Goal: Transaction & Acquisition: Purchase product/service

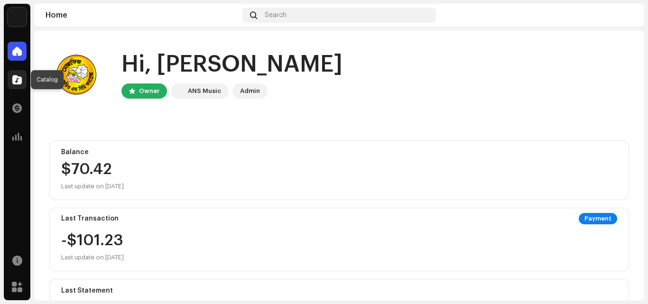
click at [18, 77] on span at bounding box center [16, 80] width 9 height 8
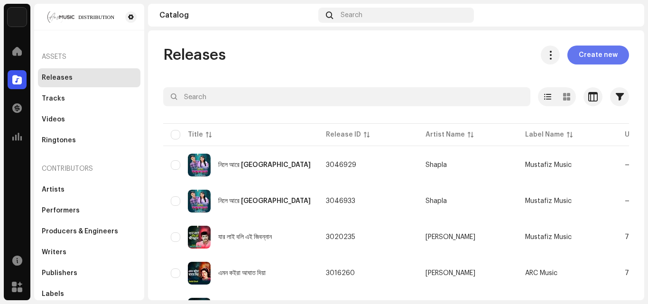
click at [597, 56] on span "Create new" at bounding box center [598, 55] width 39 height 19
click at [580, 53] on span "Create new" at bounding box center [598, 55] width 39 height 19
click at [579, 55] on span "Create new" at bounding box center [598, 55] width 39 height 19
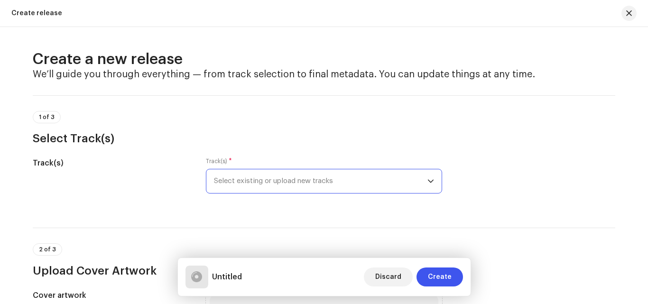
click at [331, 176] on span "Select existing or upload new tracks" at bounding box center [320, 181] width 213 height 24
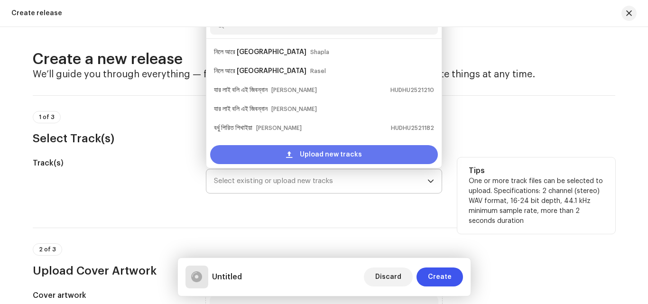
click at [337, 157] on span "Upload new tracks" at bounding box center [331, 154] width 62 height 19
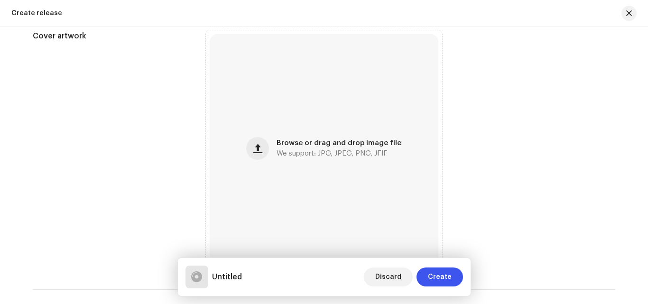
scroll to position [332, 0]
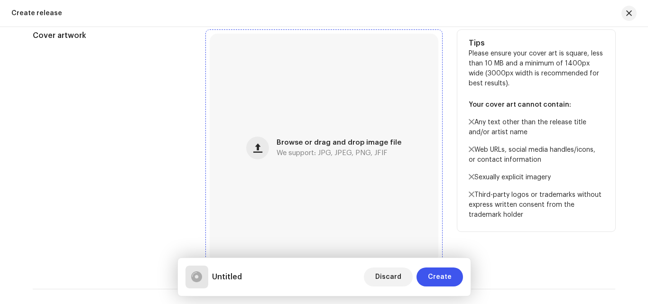
click at [317, 154] on span "We support: JPG, JPEG, PNG, JFIF" at bounding box center [331, 153] width 111 height 7
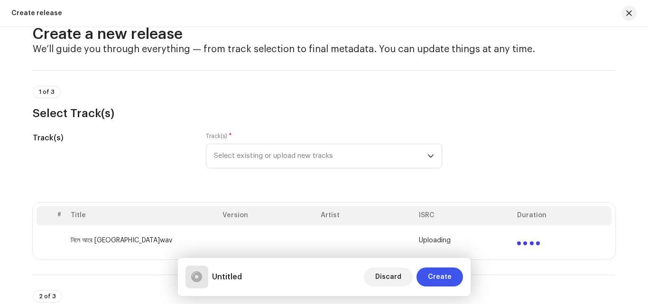
scroll to position [0, 0]
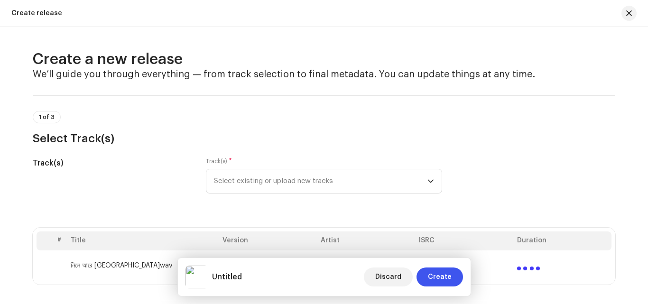
click at [283, 120] on div "1 of 3 Select Track(s)" at bounding box center [324, 128] width 582 height 35
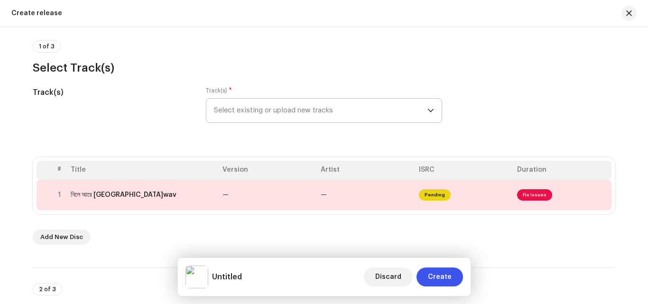
scroll to position [95, 0]
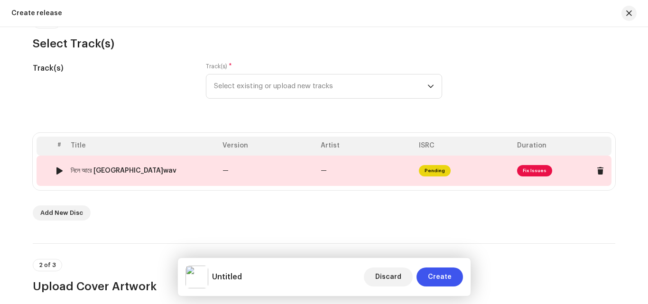
click at [456, 174] on td "Pending" at bounding box center [464, 171] width 98 height 30
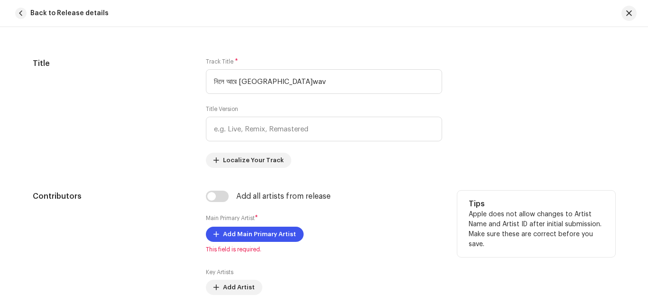
scroll to position [399, 0]
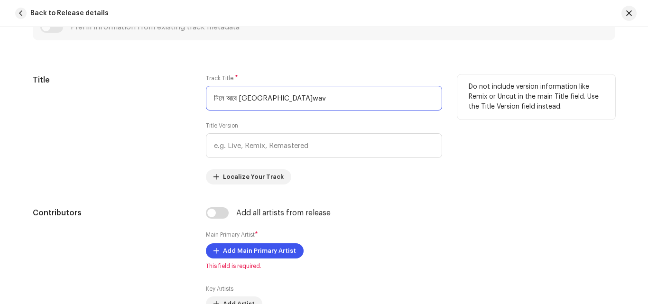
drag, startPoint x: 277, startPoint y: 99, endPoint x: 295, endPoint y: 97, distance: 18.2
click at [295, 97] on input "নিলে আরে [GEOGRAPHIC_DATA]wav" at bounding box center [324, 98] width 236 height 25
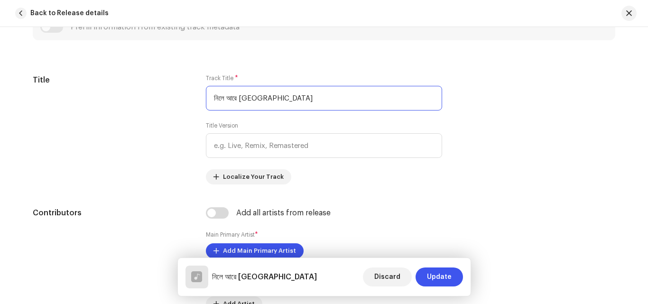
type input "নিলে আরে [GEOGRAPHIC_DATA]"
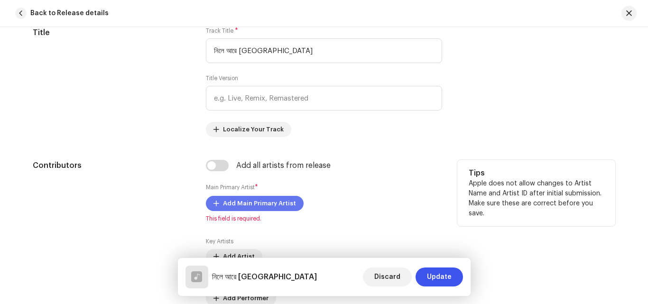
click at [284, 202] on span "Add Main Primary Artist" at bounding box center [259, 203] width 73 height 19
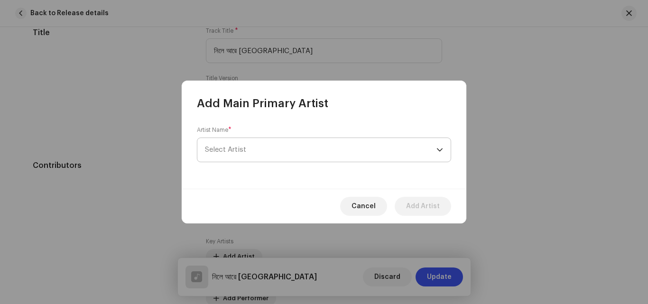
click at [279, 150] on span "Select Artist" at bounding box center [320, 150] width 231 height 24
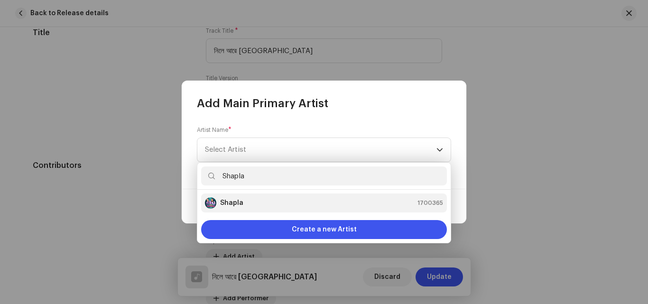
type input "Shapla"
click at [234, 206] on strong "Shapla" at bounding box center [231, 202] width 23 height 9
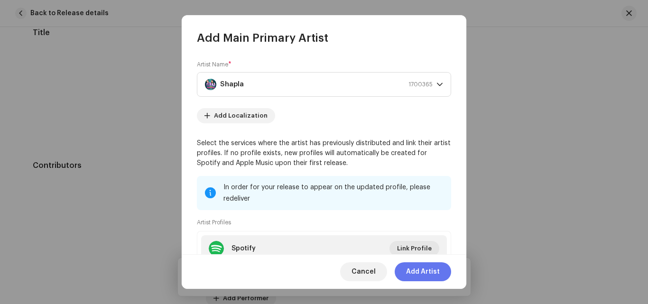
click at [423, 270] on span "Add Artist" at bounding box center [423, 271] width 34 height 19
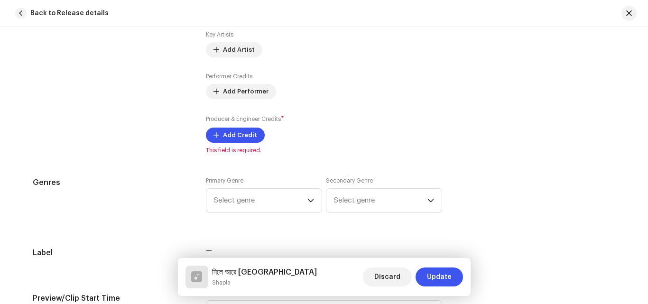
scroll to position [683, 0]
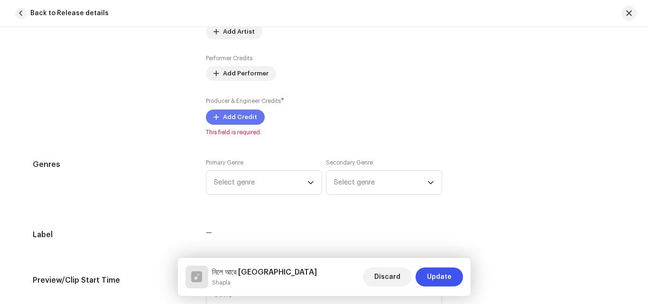
click at [243, 117] on span "Add Credit" at bounding box center [240, 117] width 34 height 19
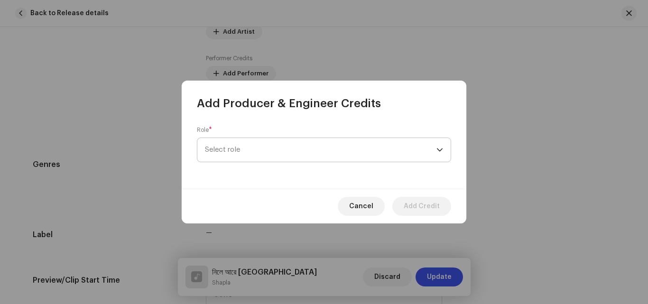
click at [267, 154] on span "Select role" at bounding box center [320, 150] width 231 height 24
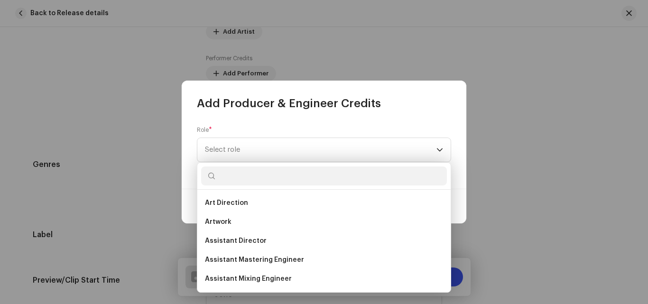
type input "ড়"
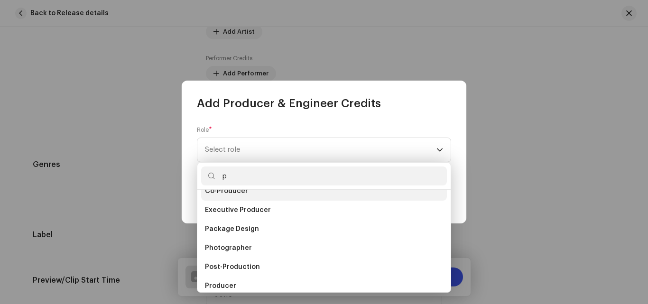
scroll to position [47, 0]
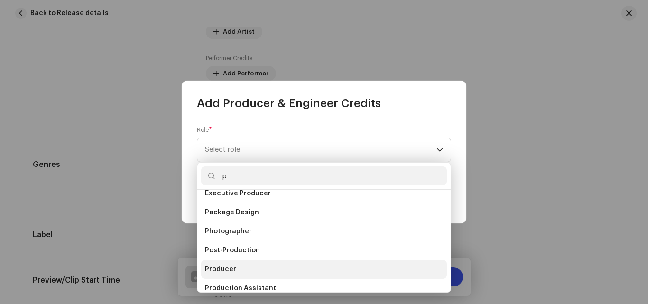
type input "p"
click at [237, 268] on li "Producer" at bounding box center [324, 269] width 246 height 19
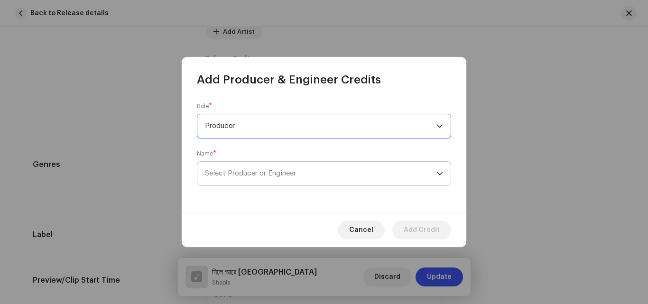
click at [341, 176] on span "Select Producer or Engineer" at bounding box center [320, 174] width 231 height 24
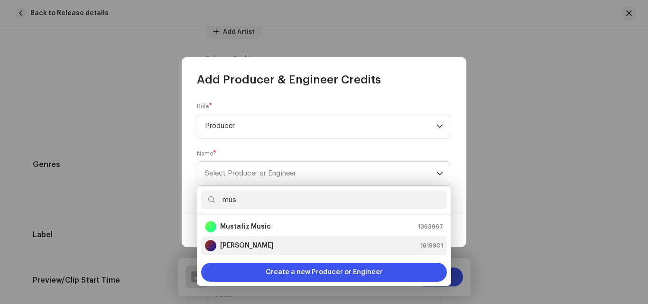
type input "mus"
click at [263, 242] on strong "[PERSON_NAME]" at bounding box center [247, 245] width 54 height 9
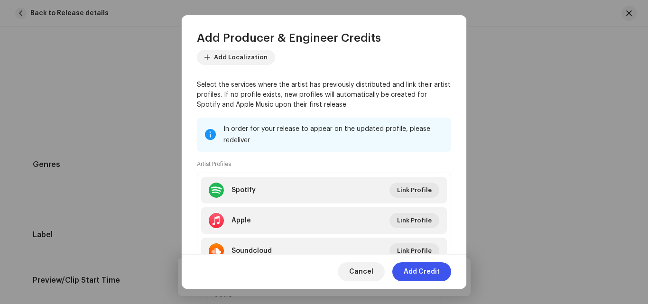
scroll to position [142, 0]
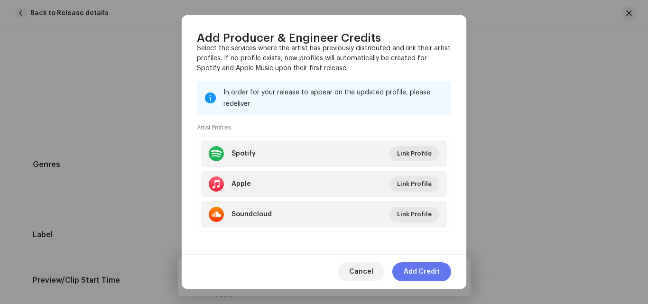
click at [422, 273] on span "Add Credit" at bounding box center [422, 271] width 36 height 19
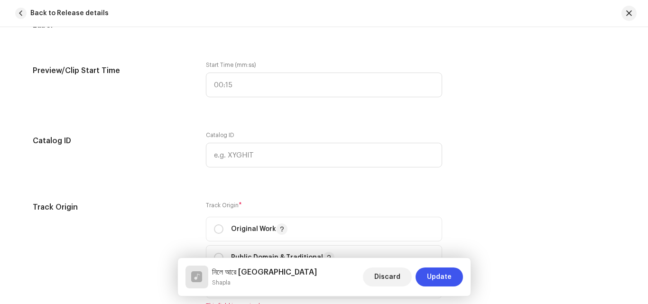
scroll to position [968, 0]
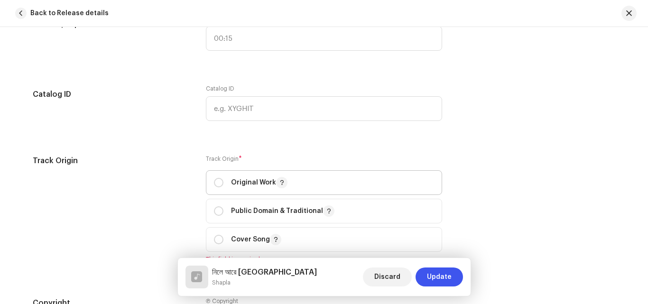
click at [214, 177] on div "Original Work" at bounding box center [251, 182] width 74 height 11
radio input "true"
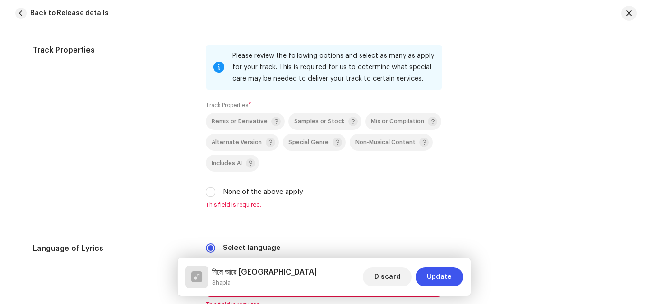
scroll to position [1300, 0]
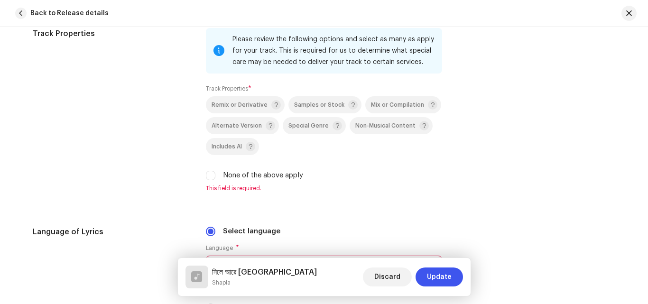
click at [215, 178] on div "None of the above apply" at bounding box center [324, 175] width 236 height 10
click at [211, 176] on input "None of the above apply" at bounding box center [210, 175] width 9 height 9
checkbox input "true"
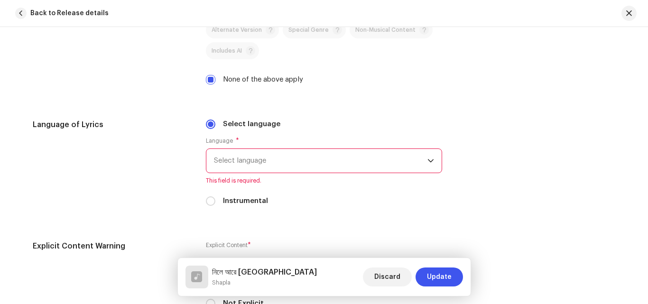
scroll to position [1442, 0]
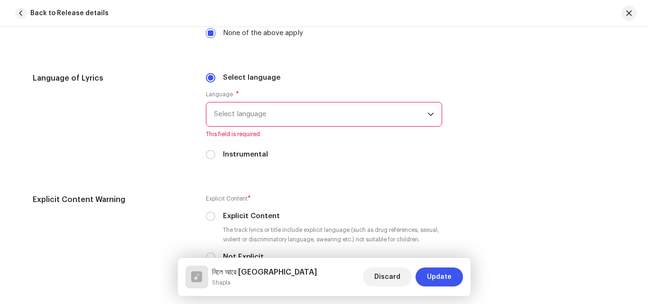
click at [281, 117] on span "Select language" at bounding box center [320, 114] width 213 height 24
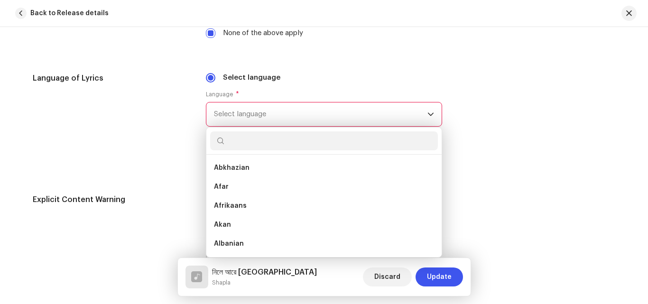
click at [279, 140] on input "text" at bounding box center [324, 140] width 228 height 19
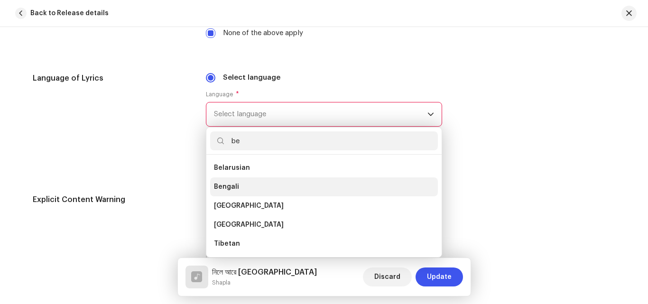
type input "be"
click at [247, 184] on li "Bengali" at bounding box center [324, 186] width 228 height 19
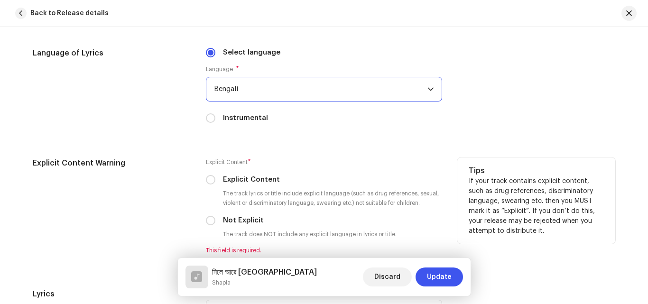
scroll to position [1490, 0]
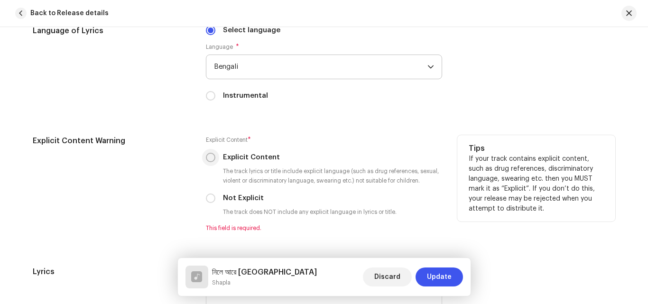
click at [207, 158] on input "Explicit Content" at bounding box center [210, 157] width 9 height 9
radio input "true"
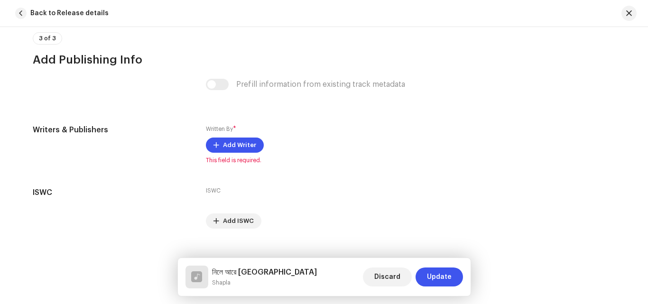
scroll to position [1822, 0]
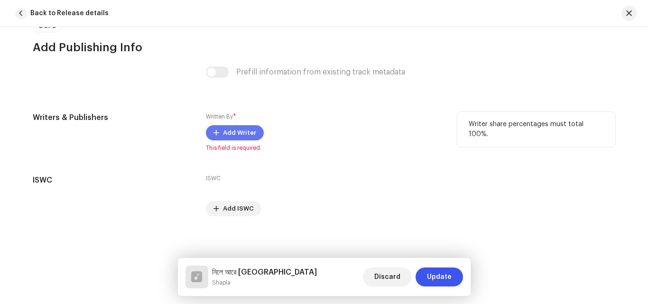
click at [228, 133] on span "Add Writer" at bounding box center [239, 132] width 33 height 19
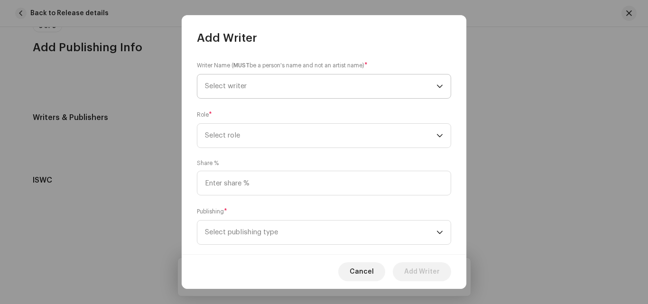
click at [324, 93] on span "Select writer" at bounding box center [320, 86] width 231 height 24
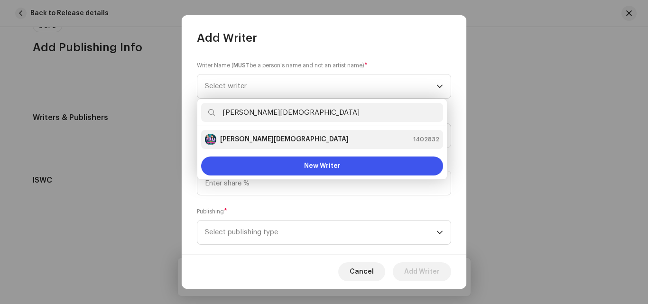
type input "[PERSON_NAME][DEMOGRAPHIC_DATA]"
click at [249, 139] on strong "[PERSON_NAME][DEMOGRAPHIC_DATA]" at bounding box center [284, 139] width 129 height 9
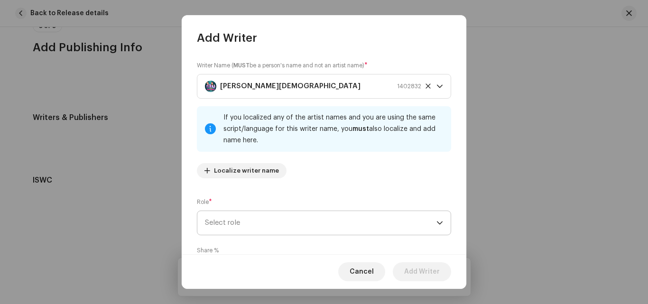
click at [279, 228] on span "Select role" at bounding box center [320, 223] width 231 height 24
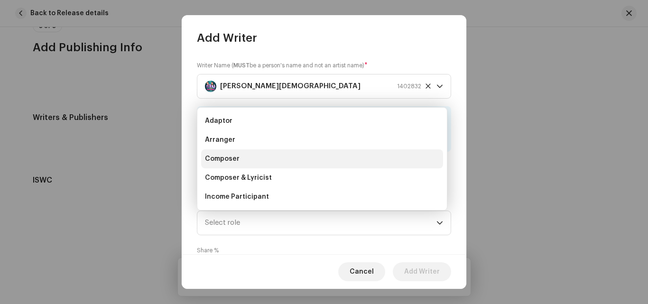
click at [238, 160] on span "Composer" at bounding box center [222, 158] width 35 height 9
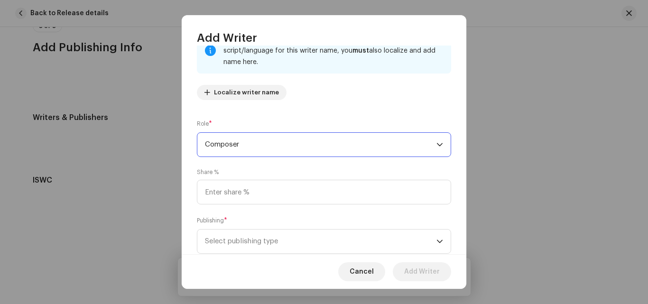
scroll to position [95, 0]
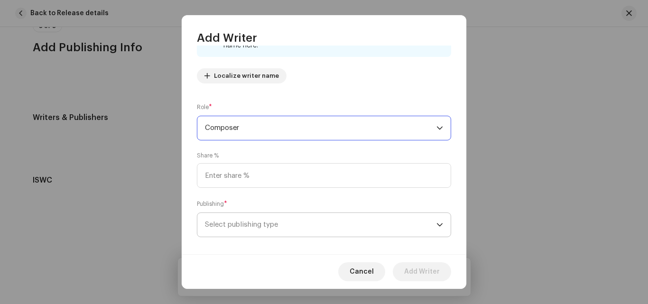
click at [292, 223] on span "Select publishing type" at bounding box center [320, 225] width 231 height 24
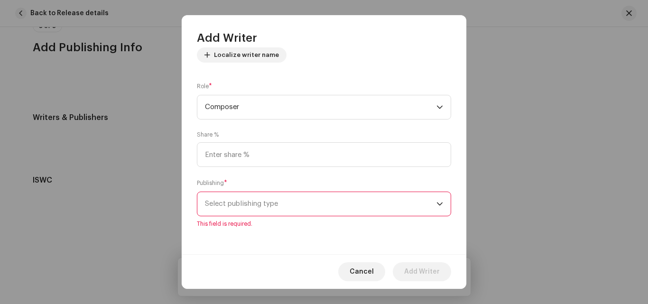
click at [304, 208] on span "Select publishing type" at bounding box center [320, 204] width 231 height 24
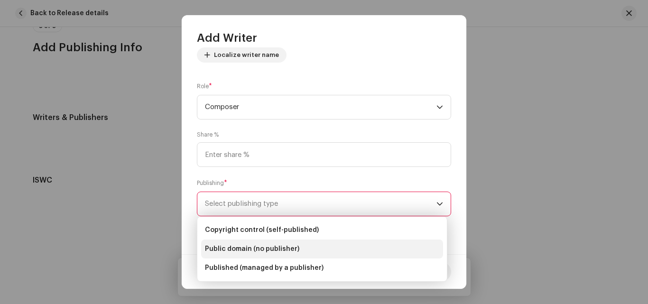
click at [287, 246] on span "Public domain (no publisher)" at bounding box center [252, 248] width 94 height 9
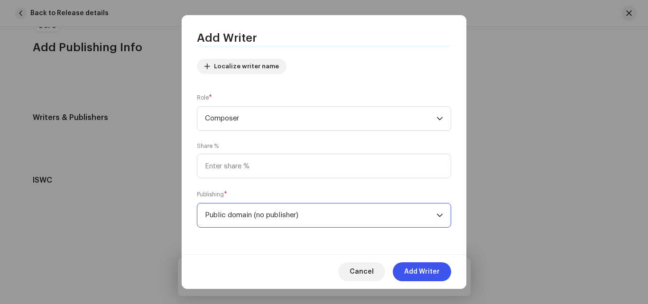
scroll to position [104, 0]
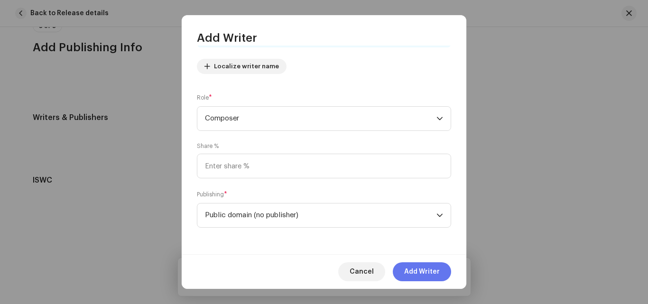
click at [417, 272] on span "Add Writer" at bounding box center [422, 271] width 36 height 19
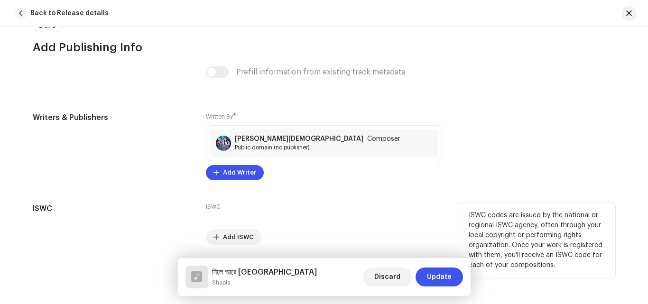
scroll to position [1853, 0]
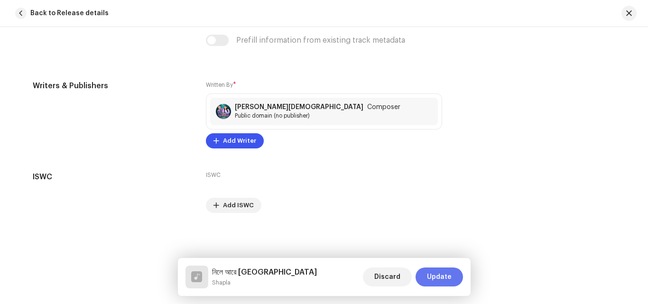
click at [429, 275] on span "Update" at bounding box center [439, 276] width 25 height 19
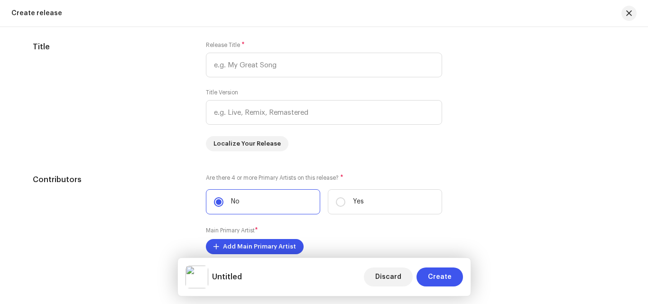
scroll to position [901, 0]
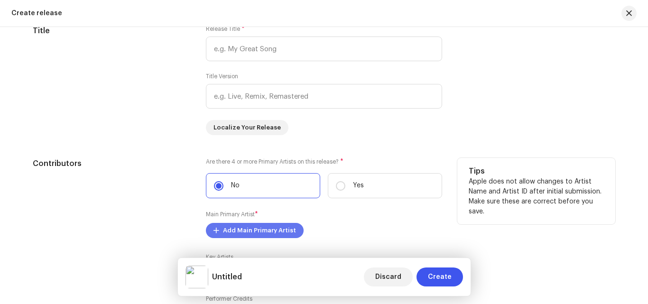
click at [271, 235] on span "Add Main Primary Artist" at bounding box center [259, 230] width 73 height 19
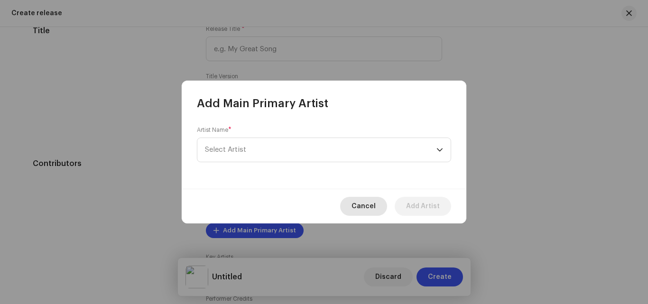
click at [368, 208] on span "Cancel" at bounding box center [363, 206] width 24 height 19
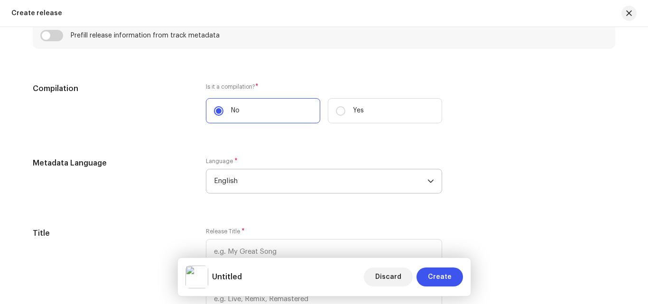
scroll to position [759, 0]
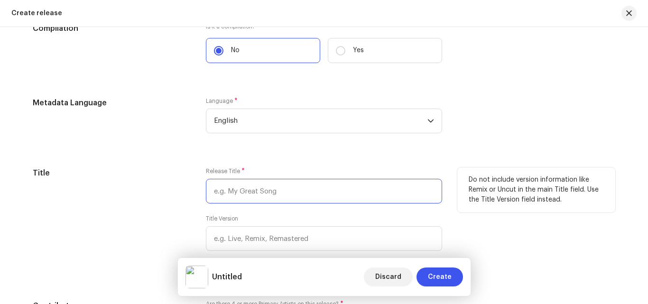
click at [272, 197] on input "text" at bounding box center [324, 191] width 236 height 25
paste input "নিলে আরে [GEOGRAPHIC_DATA]"
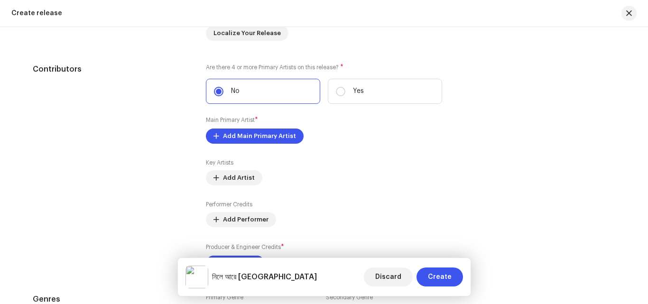
scroll to position [996, 0]
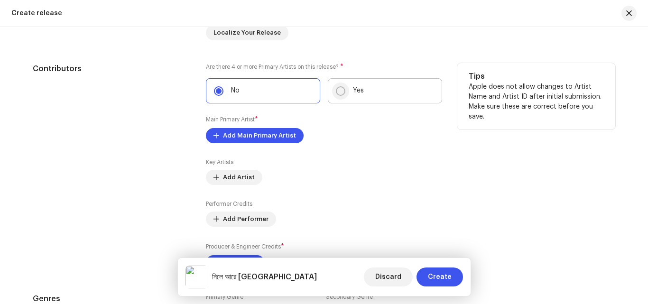
type input "নিলে আরে [GEOGRAPHIC_DATA]"
click at [337, 87] on input "Yes" at bounding box center [340, 90] width 9 height 9
radio input "true"
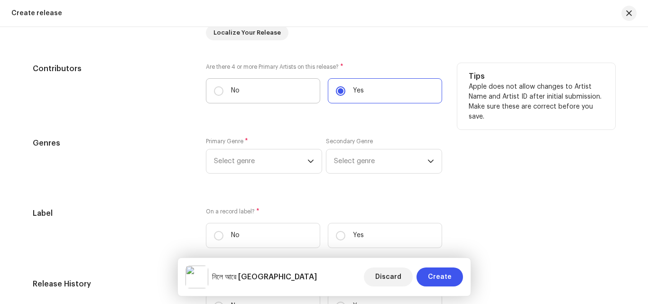
click at [231, 88] on p "No" at bounding box center [235, 91] width 9 height 10
click at [223, 88] on input "No" at bounding box center [218, 90] width 9 height 9
radio input "true"
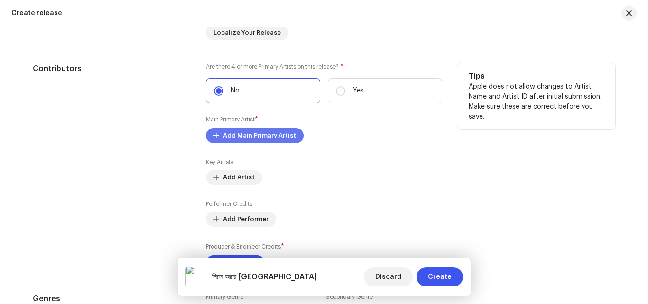
click at [243, 134] on span "Add Main Primary Artist" at bounding box center [259, 135] width 73 height 19
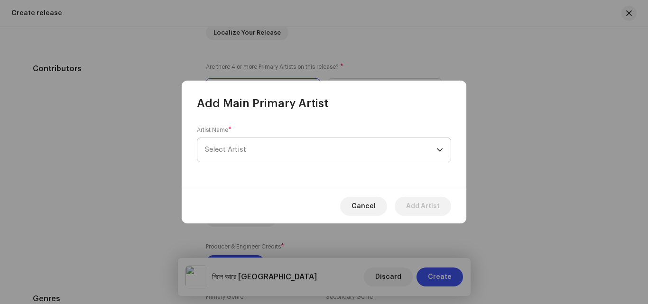
click at [246, 149] on span "Select Artist" at bounding box center [320, 150] width 231 height 24
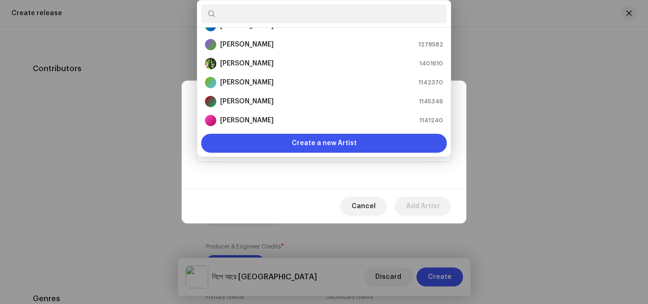
scroll to position [4, 0]
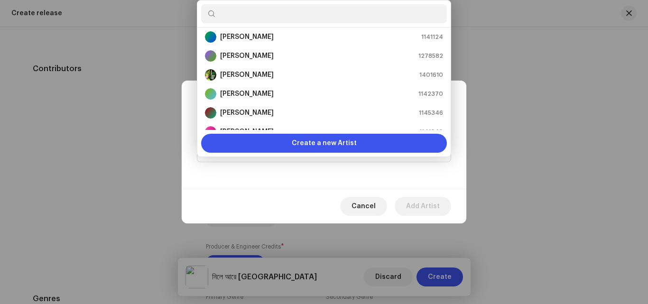
paste input "Shapla"
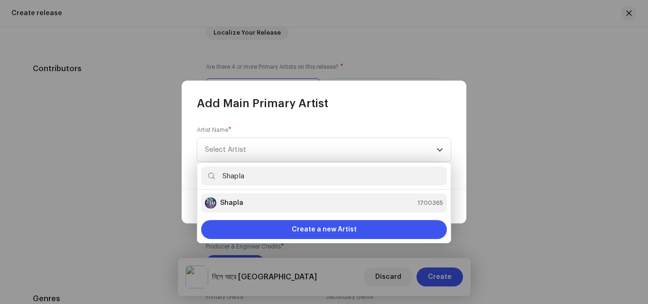
type input "Shapla"
click at [228, 205] on strong "Shapla" at bounding box center [231, 202] width 23 height 9
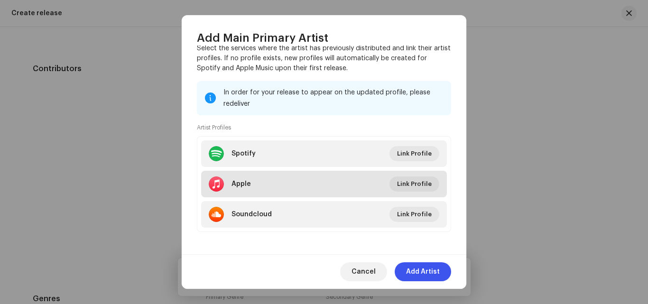
scroll to position [99, 0]
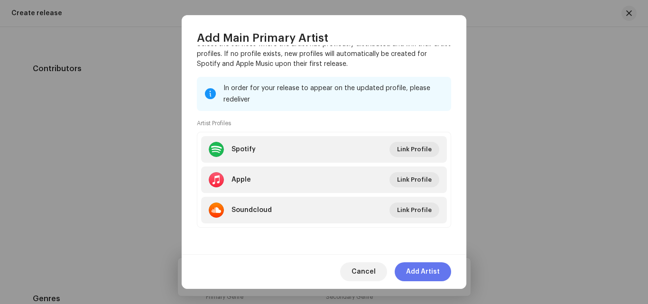
click at [412, 268] on span "Add Artist" at bounding box center [423, 271] width 34 height 19
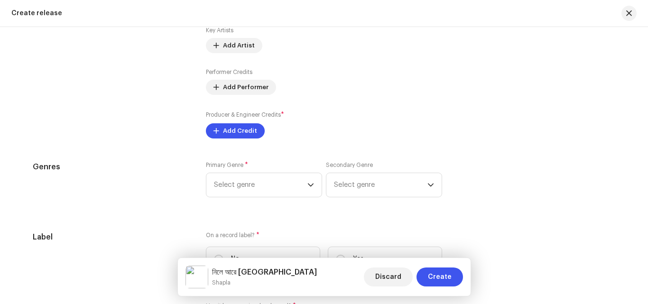
scroll to position [1091, 0]
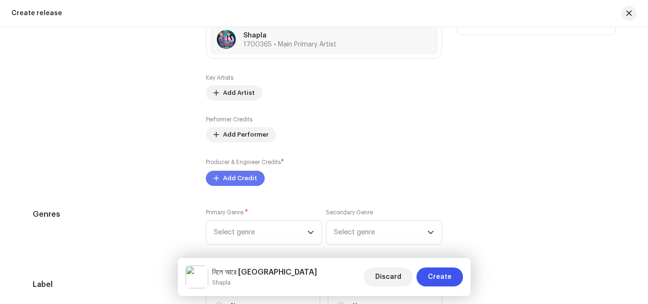
click at [246, 177] on span "Add Credit" at bounding box center [240, 178] width 34 height 19
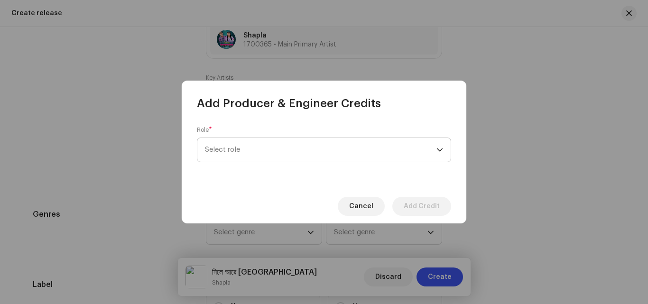
click at [276, 155] on span "Select role" at bounding box center [320, 150] width 231 height 24
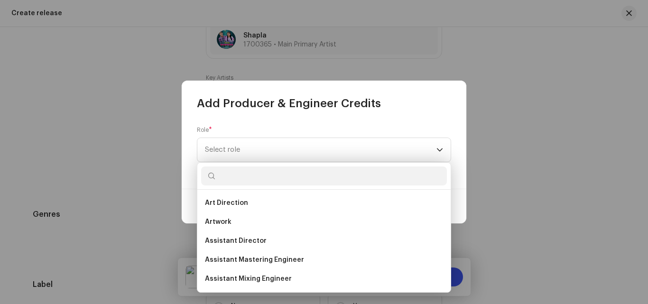
click at [314, 178] on input "text" at bounding box center [324, 175] width 246 height 19
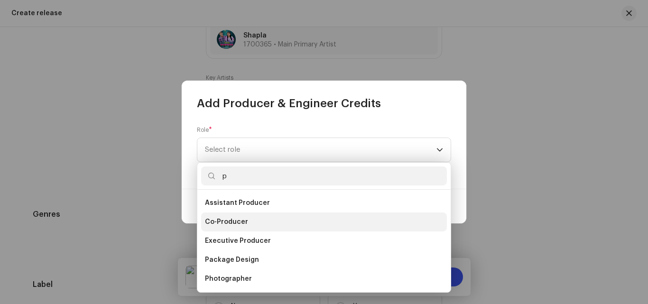
scroll to position [47, 0]
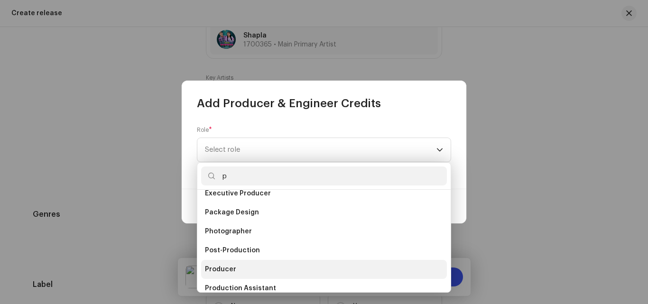
type input "p"
click at [233, 267] on span "Producer" at bounding box center [220, 269] width 31 height 9
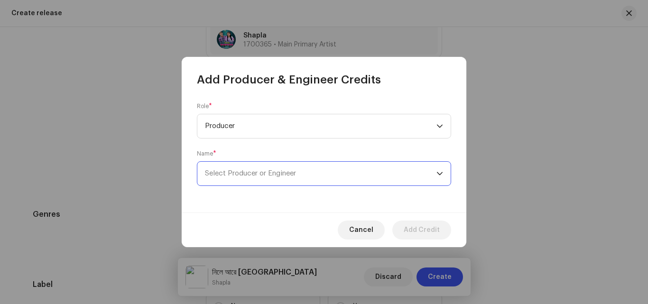
click at [303, 171] on span "Select Producer or Engineer" at bounding box center [320, 174] width 231 height 24
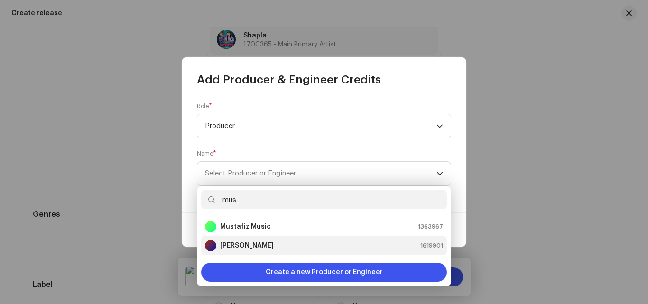
type input "mus"
click at [255, 245] on strong "[PERSON_NAME]" at bounding box center [247, 245] width 54 height 9
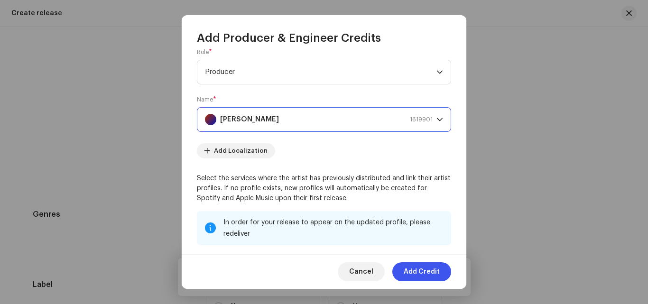
scroll to position [0, 0]
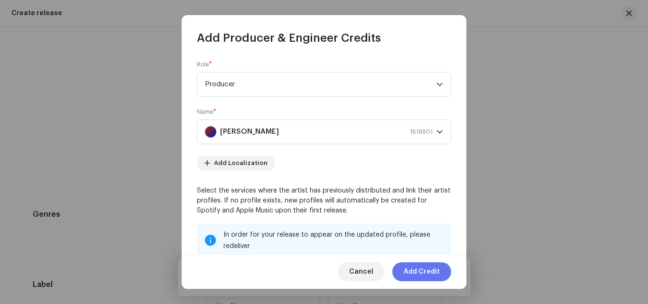
click at [439, 273] on span "Add Credit" at bounding box center [422, 271] width 36 height 19
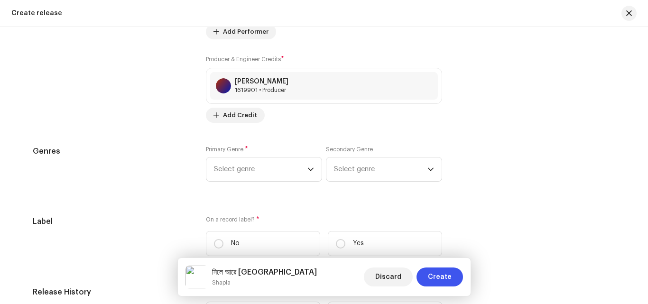
scroll to position [1233, 0]
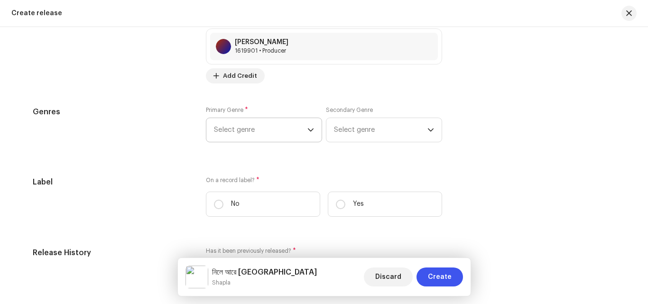
click at [264, 134] on span "Select genre" at bounding box center [260, 130] width 93 height 24
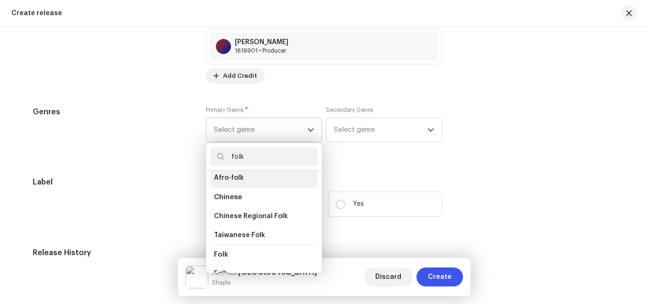
scroll to position [47, 0]
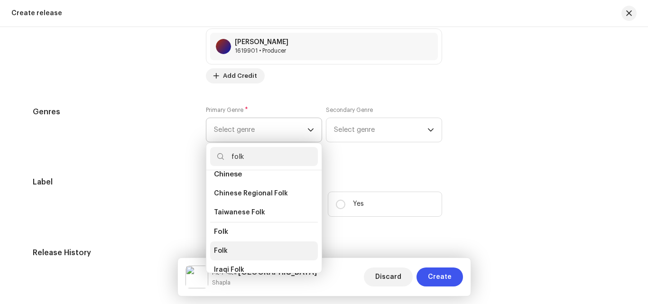
type input "folk"
click at [246, 249] on li "Folk" at bounding box center [264, 250] width 108 height 19
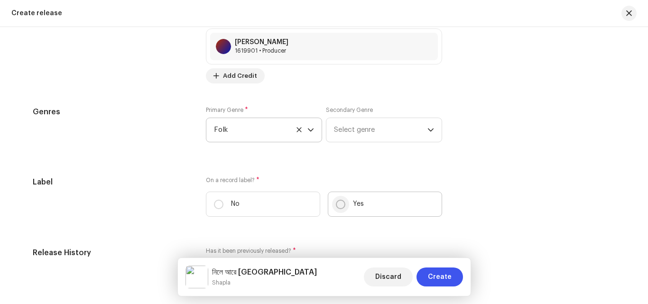
click at [337, 204] on input "Yes" at bounding box center [340, 204] width 9 height 9
radio input "true"
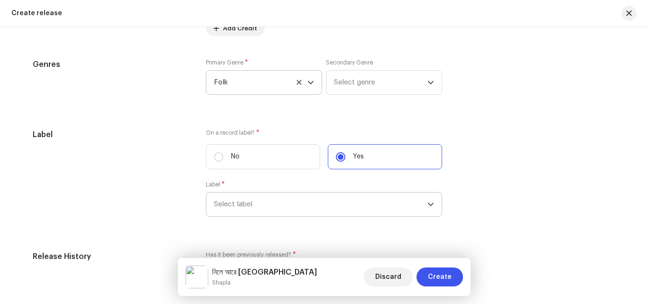
click at [296, 202] on span "Select label" at bounding box center [320, 205] width 213 height 24
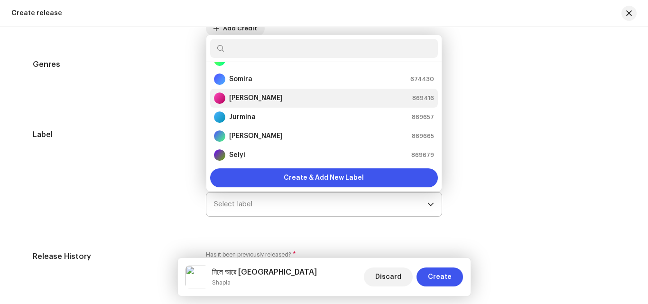
scroll to position [0, 0]
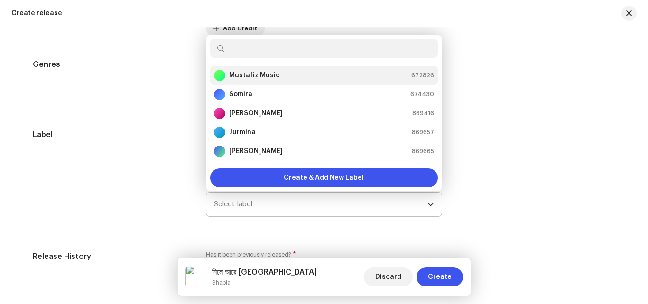
click at [269, 76] on strong "Mustafiz Music" at bounding box center [254, 75] width 51 height 9
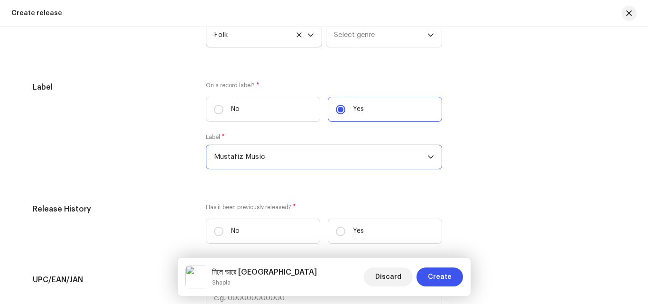
scroll to position [1375, 0]
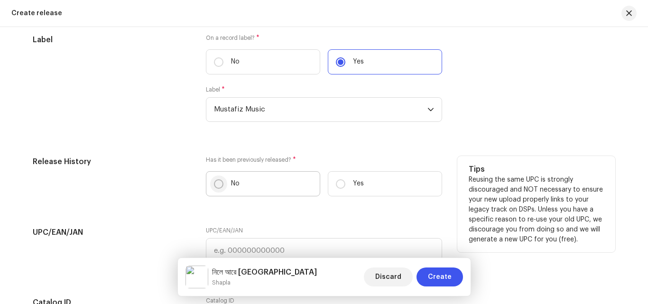
click at [217, 187] on input "No" at bounding box center [218, 183] width 9 height 9
radio input "true"
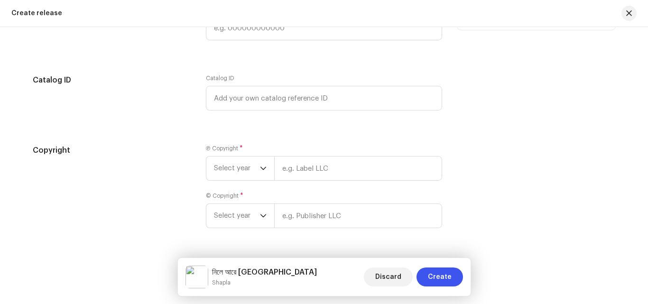
scroll to position [1624, 0]
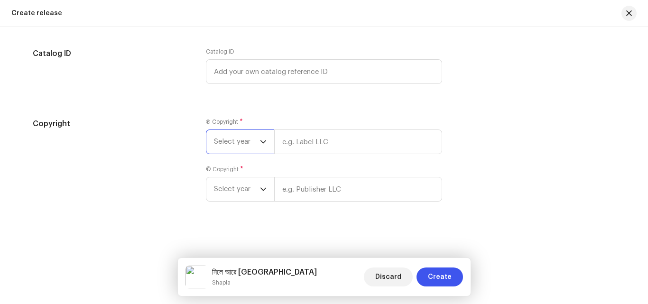
click at [226, 139] on span "Select year" at bounding box center [237, 142] width 46 height 24
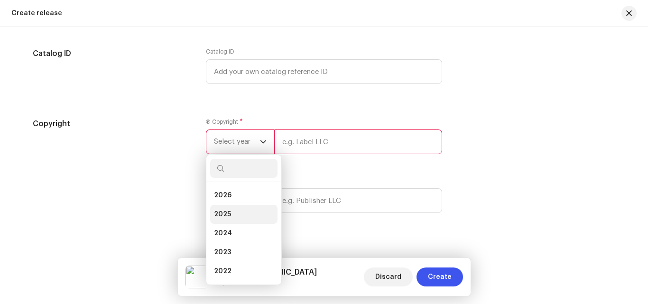
click at [225, 217] on span "2025" at bounding box center [222, 214] width 17 height 9
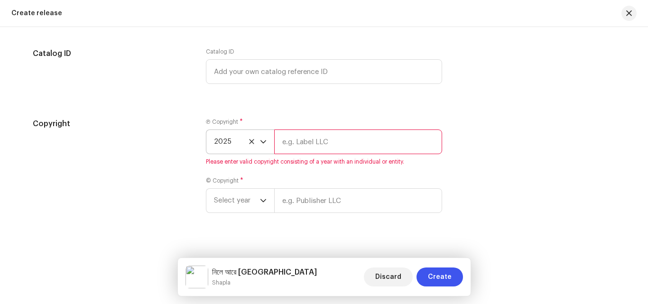
click at [334, 139] on input "text" at bounding box center [358, 141] width 168 height 25
type input "Mustafiz Music"
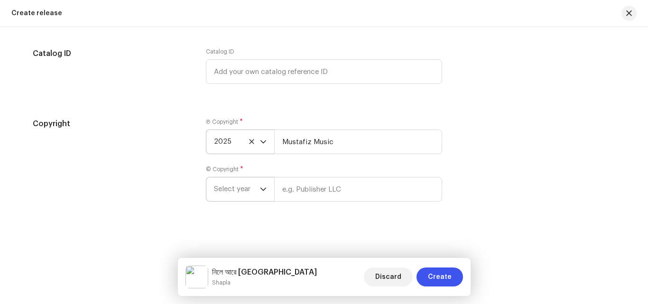
click at [243, 193] on span "Select year" at bounding box center [237, 189] width 46 height 24
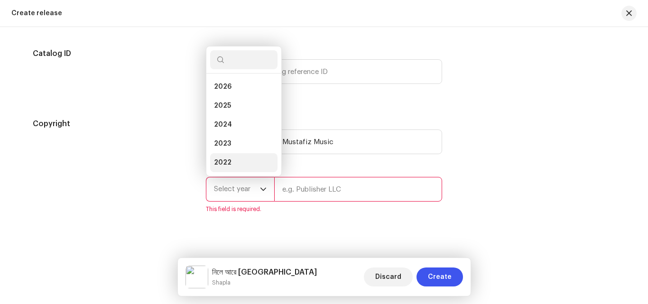
scroll to position [15, 0]
click at [234, 94] on li "2025" at bounding box center [243, 90] width 67 height 19
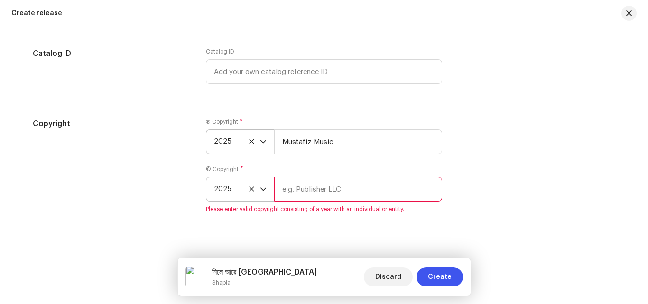
click at [328, 191] on input "text" at bounding box center [358, 189] width 168 height 25
type input "Mustafiz Music"
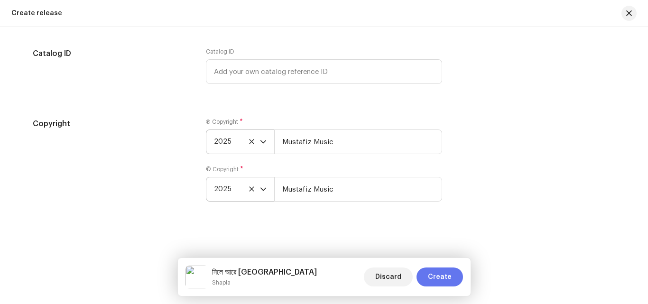
click at [439, 278] on span "Create" at bounding box center [440, 276] width 24 height 19
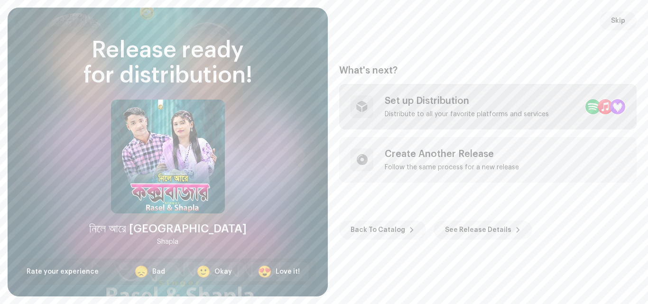
click at [435, 103] on div "Set up Distribution" at bounding box center [467, 100] width 164 height 11
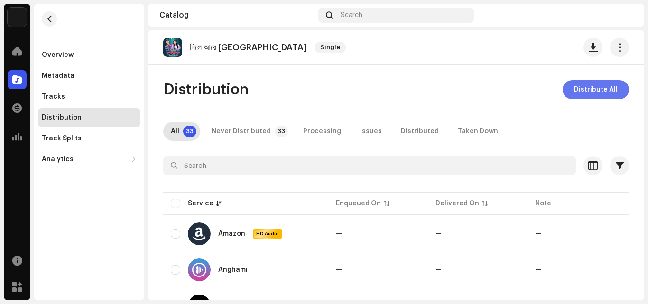
click at [592, 89] on span "Distribute All" at bounding box center [596, 89] width 44 height 19
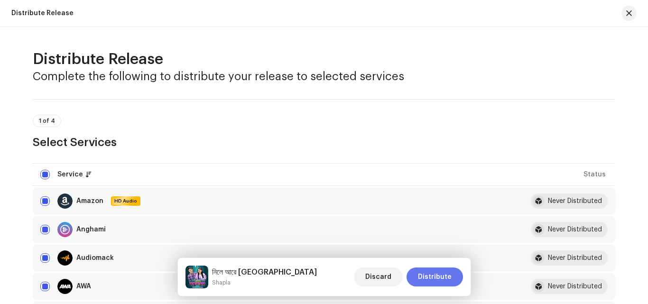
click at [428, 269] on span "Distribute" at bounding box center [435, 276] width 34 height 19
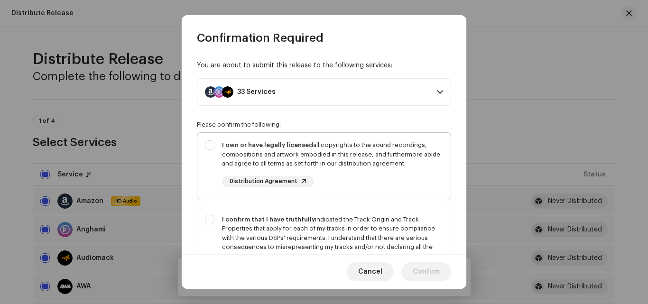
click at [206, 145] on div "I own or have legally licensed all copyrights to the sound recordings, composit…" at bounding box center [323, 164] width 253 height 62
checkbox input "true"
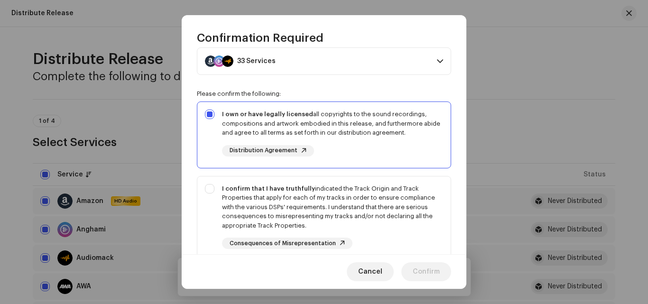
scroll to position [47, 0]
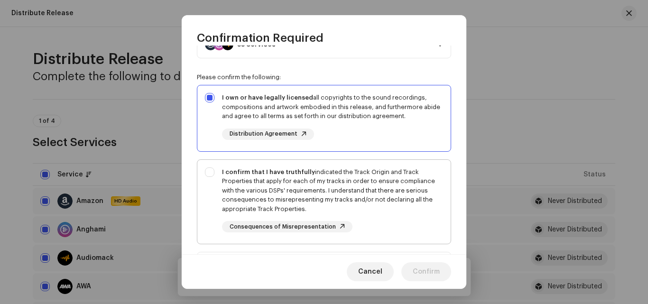
click at [213, 173] on div "I confirm that I have truthfully indicated the Track Origin and Track Propertie…" at bounding box center [323, 200] width 253 height 81
checkbox input "true"
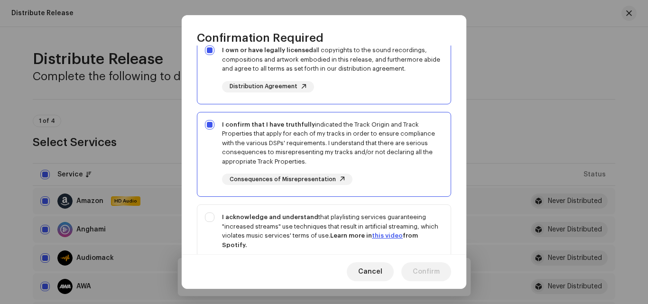
scroll to position [142, 0]
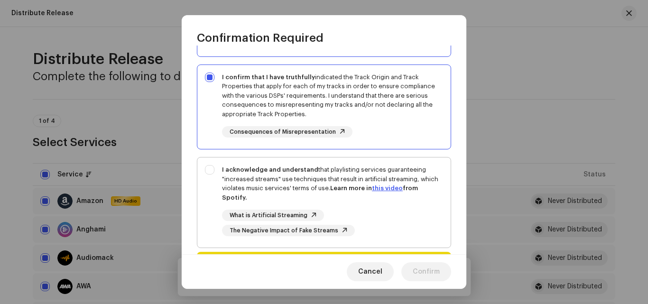
click at [212, 172] on div "I acknowledge and understand that playlisting services guaranteeing "increased …" at bounding box center [323, 200] width 253 height 86
checkbox input "true"
click at [425, 271] on span "Confirm" at bounding box center [426, 271] width 27 height 19
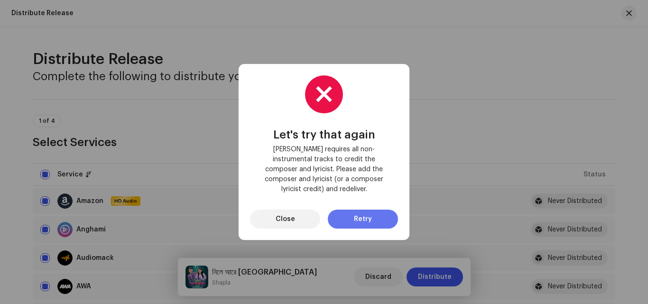
click at [357, 217] on span "Retry" at bounding box center [363, 219] width 18 height 19
click at [285, 214] on span "Close" at bounding box center [285, 219] width 19 height 19
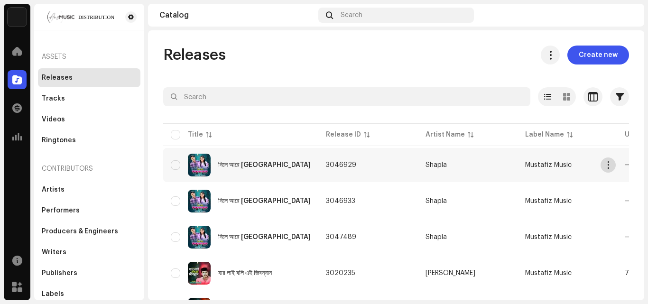
click at [615, 165] on button "button" at bounding box center [607, 164] width 15 height 15
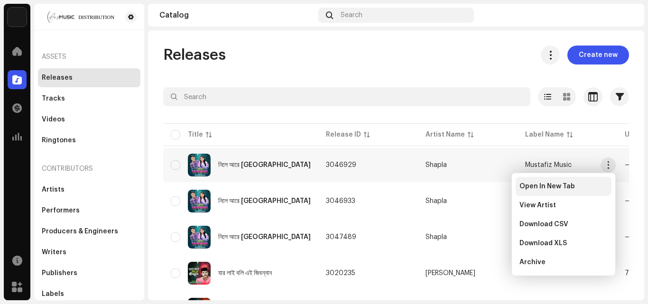
click at [576, 189] on div "Open In New Tab" at bounding box center [563, 187] width 88 height 8
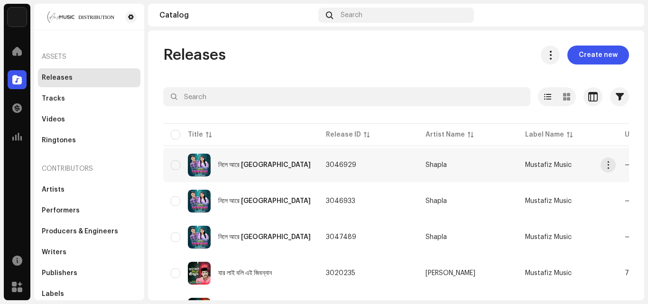
click at [326, 166] on span "3046929" at bounding box center [341, 165] width 30 height 7
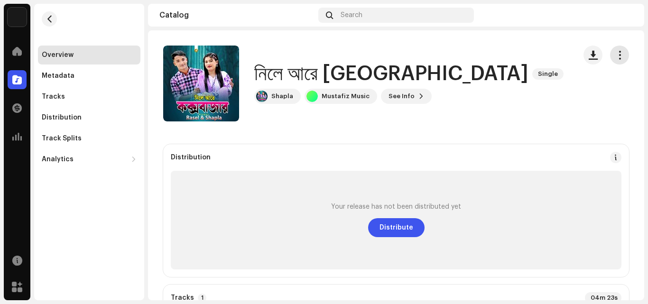
click at [615, 55] on span "button" at bounding box center [619, 55] width 9 height 8
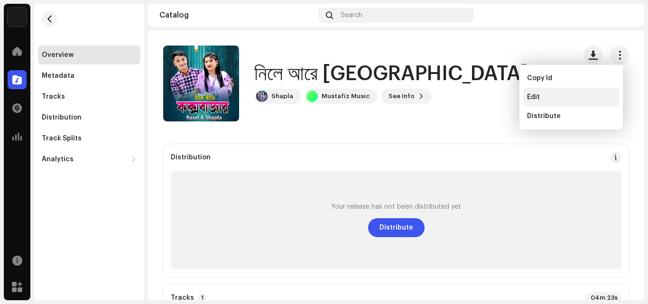
click at [544, 96] on div "Edit" at bounding box center [571, 97] width 88 height 8
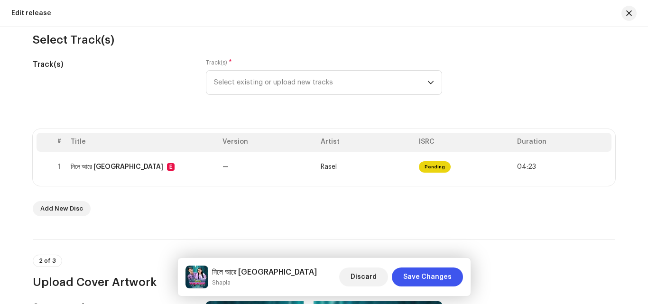
scroll to position [142, 0]
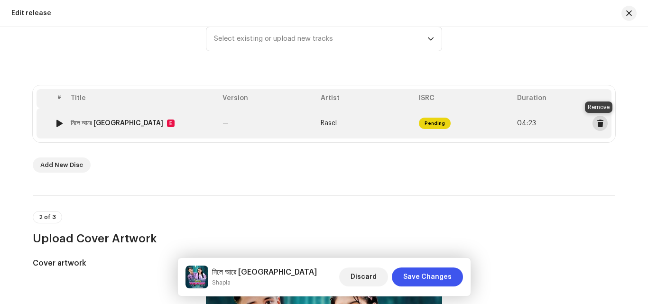
click at [598, 123] on span at bounding box center [600, 124] width 7 height 8
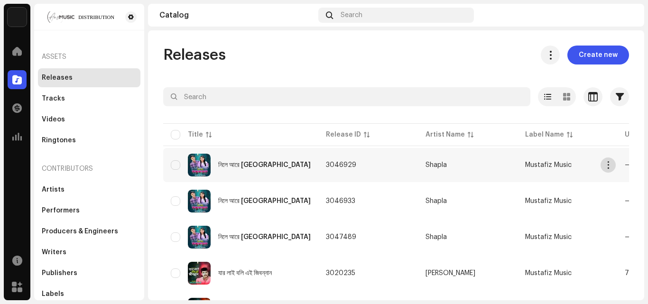
click at [609, 165] on span "button" at bounding box center [608, 165] width 7 height 8
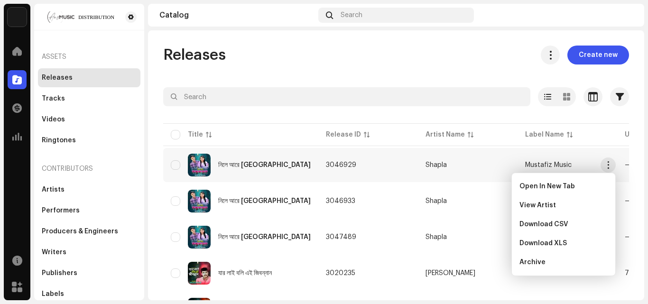
click at [248, 162] on div "নিলে আরে [GEOGRAPHIC_DATA]" at bounding box center [264, 165] width 92 height 7
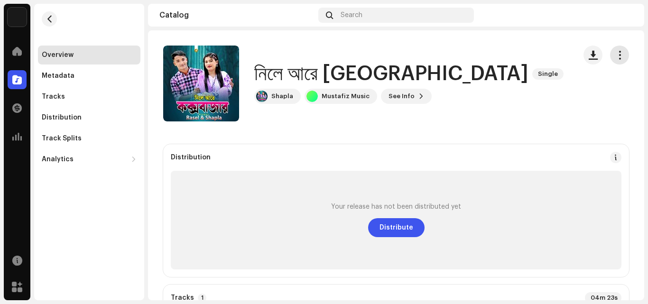
click at [615, 54] on span "button" at bounding box center [619, 55] width 9 height 8
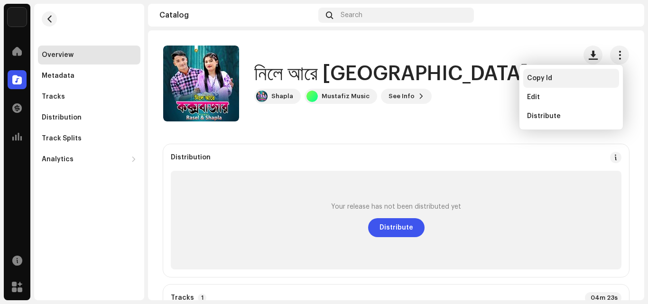
click at [553, 82] on div "Copy Id" at bounding box center [571, 78] width 96 height 19
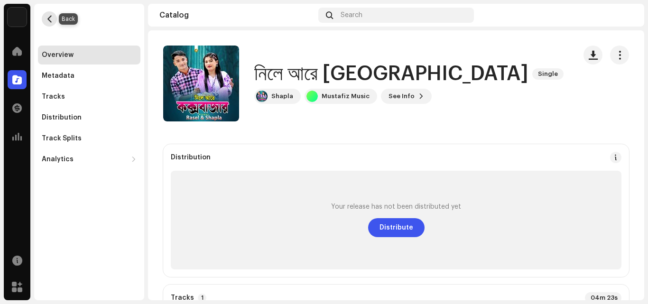
click at [53, 18] on button "button" at bounding box center [49, 18] width 15 height 15
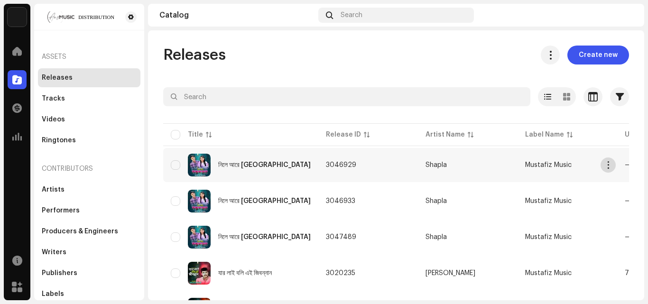
click at [615, 166] on button "button" at bounding box center [607, 164] width 15 height 15
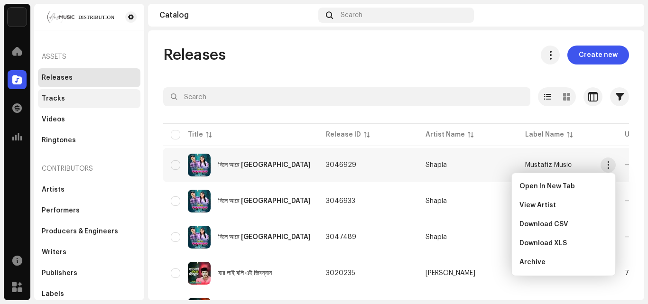
click at [44, 92] on div "Tracks" at bounding box center [89, 98] width 102 height 19
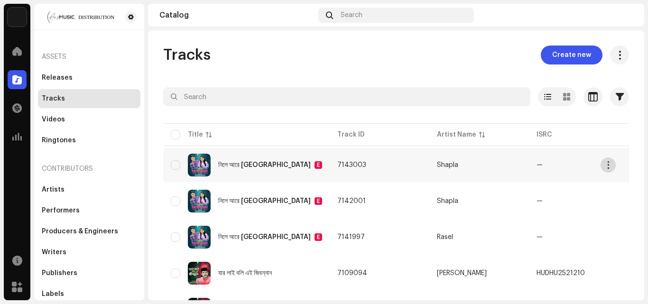
click at [609, 165] on span "button" at bounding box center [608, 165] width 7 height 8
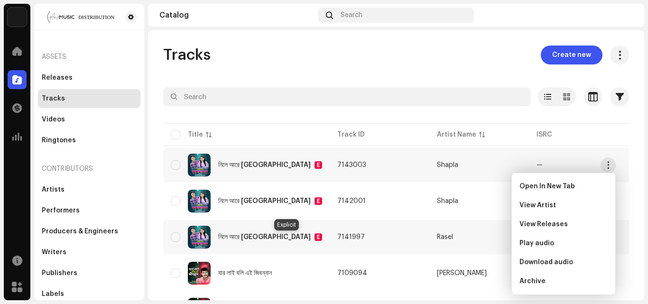
click at [314, 237] on div "E" at bounding box center [318, 237] width 8 height 8
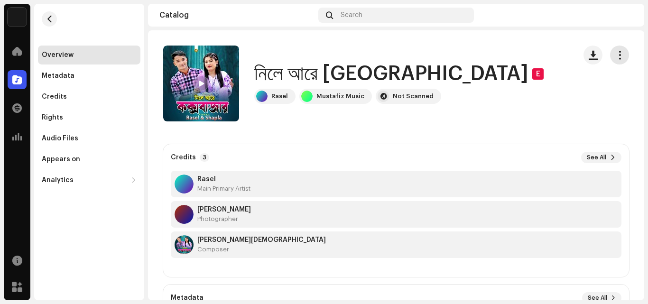
click at [615, 57] on span "button" at bounding box center [619, 55] width 9 height 8
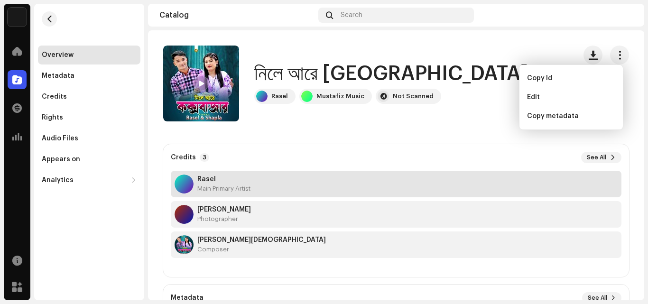
click at [207, 183] on div "Rasel Main Primary Artist" at bounding box center [223, 183] width 53 height 17
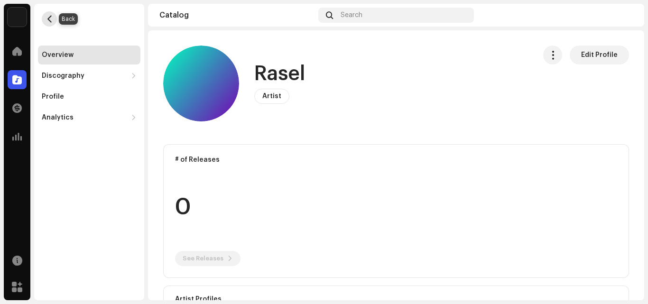
click at [50, 16] on span "button" at bounding box center [49, 19] width 7 height 8
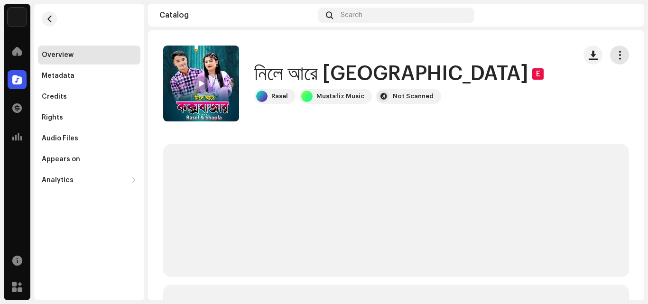
click at [615, 52] on span "button" at bounding box center [619, 55] width 9 height 8
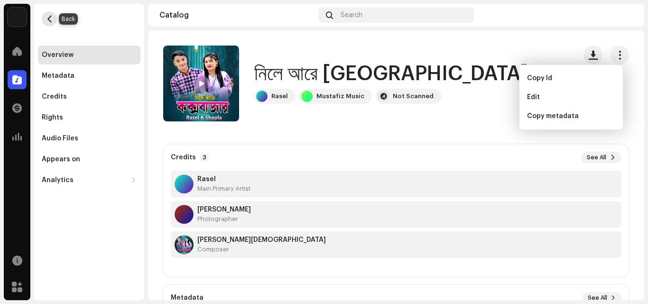
click at [47, 19] on span "button" at bounding box center [49, 19] width 7 height 8
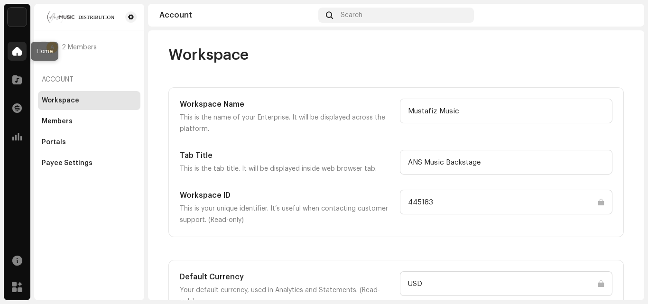
click at [15, 43] on div at bounding box center [17, 51] width 19 height 19
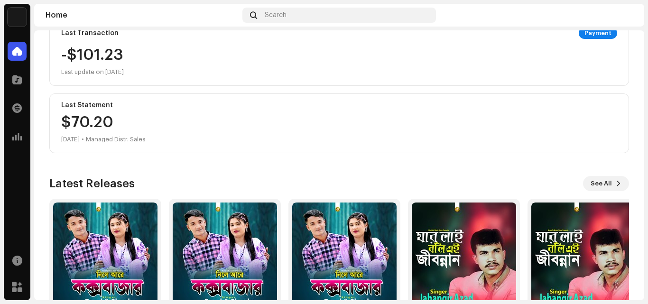
scroll to position [236, 0]
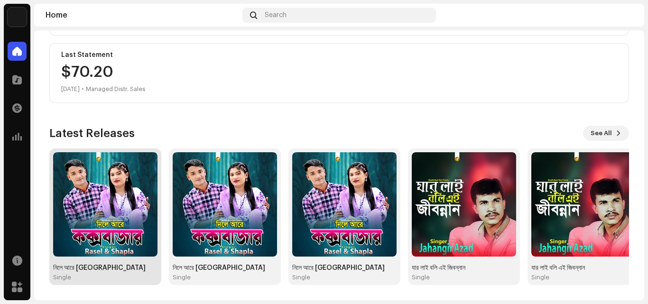
click at [150, 267] on div "নিলে আরে [GEOGRAPHIC_DATA]" at bounding box center [105, 268] width 104 height 8
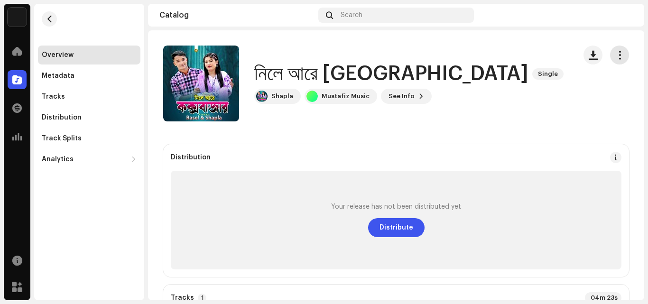
click at [615, 52] on span "button" at bounding box center [619, 55] width 9 height 8
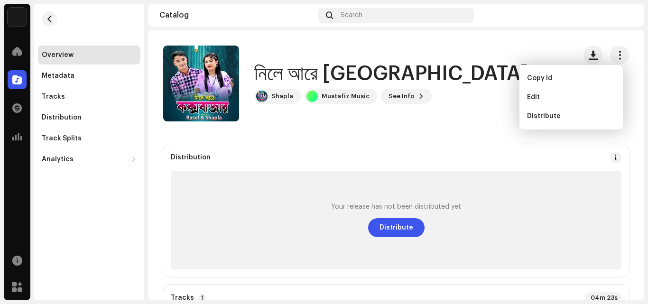
click at [489, 110] on div "নিলে আরে [GEOGRAPHIC_DATA] Single Shapla Mustafiz Music See Info" at bounding box center [365, 84] width 405 height 76
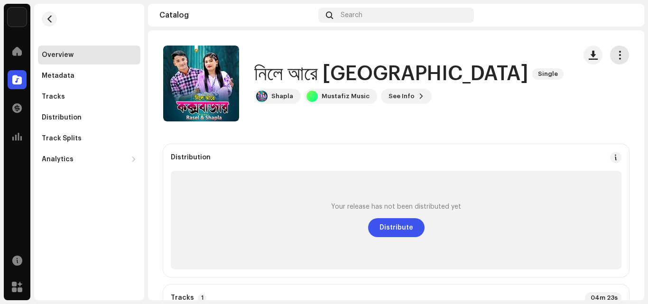
click at [615, 62] on button "button" at bounding box center [619, 55] width 19 height 19
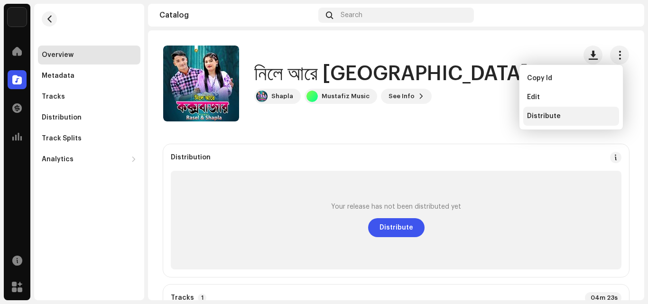
click at [532, 118] on span "Distribute" at bounding box center [544, 116] width 34 height 8
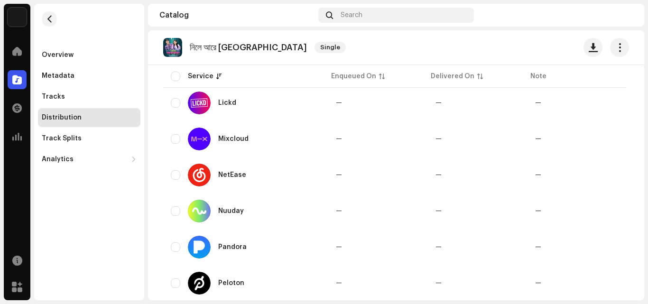
scroll to position [711, 0]
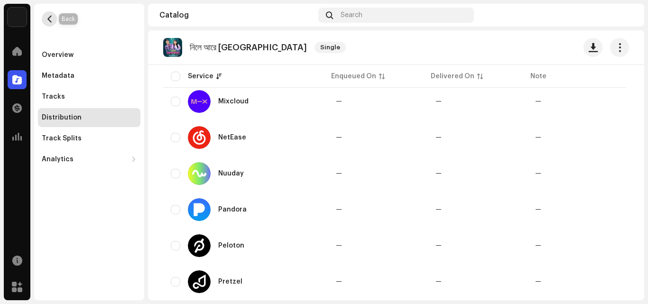
click at [49, 24] on button "button" at bounding box center [49, 18] width 15 height 15
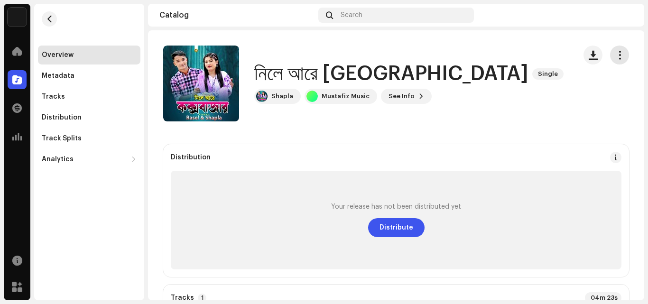
click at [615, 55] on span "button" at bounding box center [619, 55] width 9 height 8
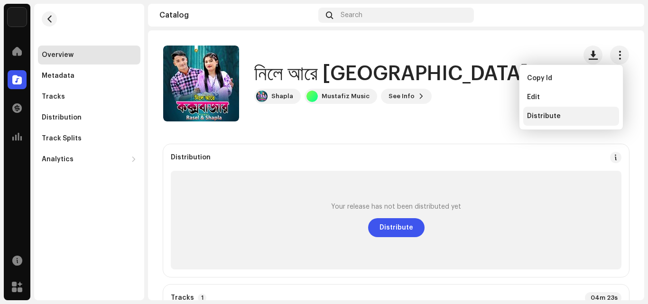
click at [549, 114] on span "Distribute" at bounding box center [544, 116] width 34 height 8
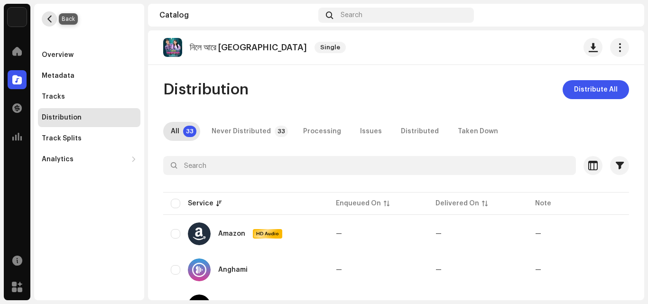
click at [51, 21] on span "button" at bounding box center [49, 19] width 7 height 8
click at [48, 21] on span "button" at bounding box center [49, 19] width 7 height 8
